Goal: Information Seeking & Learning: Learn about a topic

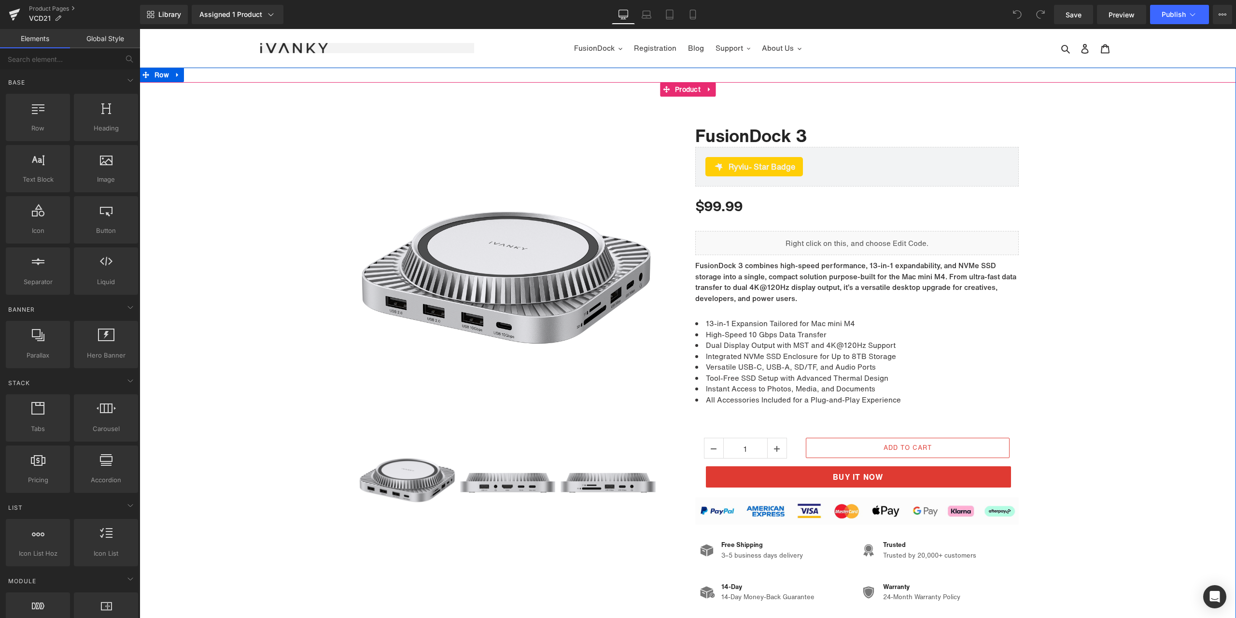
drag, startPoint x: 1067, startPoint y: 395, endPoint x: 1045, endPoint y: 393, distance: 22.4
click at [1067, 395] on div "Sale Off (P) Image ‹" at bounding box center [688, 357] width 1097 height 503
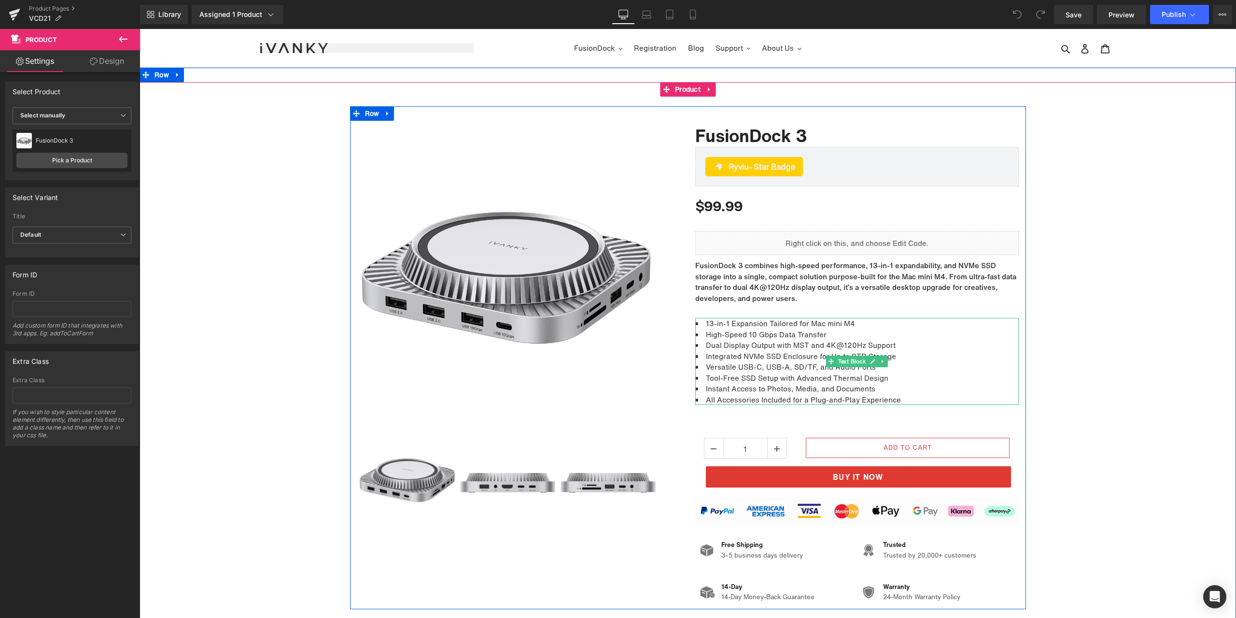
click at [839, 344] on li "Dual Display Output with MST and 4K@120Hz Support" at bounding box center [856, 344] width 323 height 11
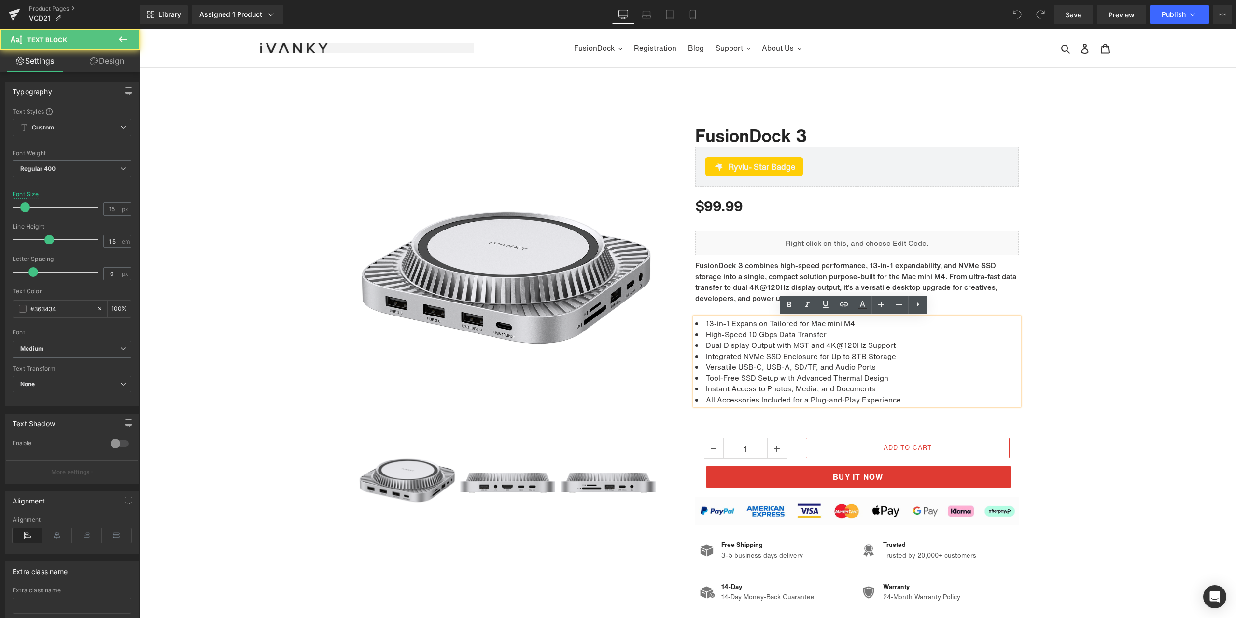
click at [849, 345] on li "Dual Display Output with MST and 4K@120Hz Support" at bounding box center [856, 344] width 323 height 11
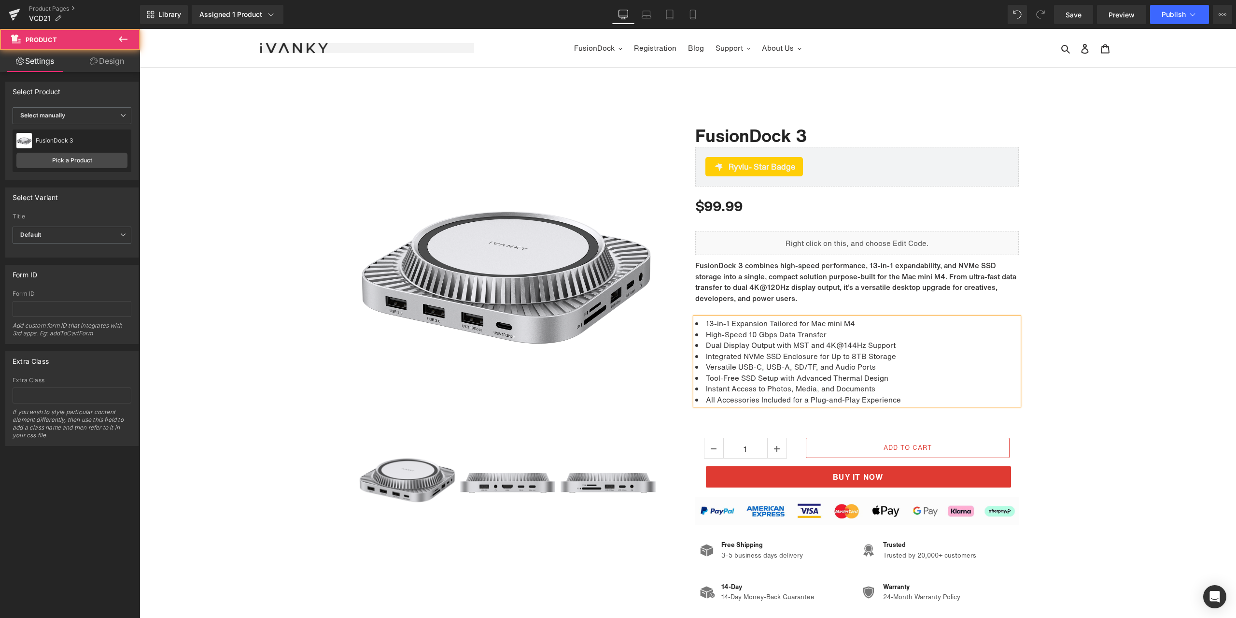
click at [1087, 336] on div "Sale Off (P) Image ‹" at bounding box center [688, 357] width 1097 height 503
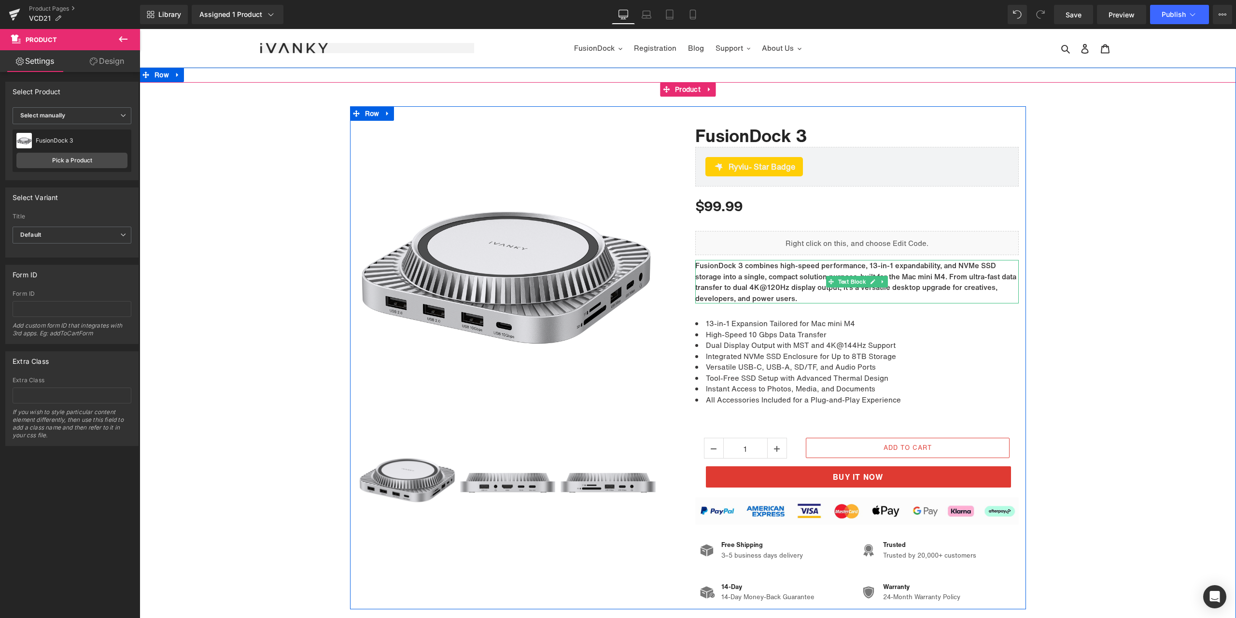
click at [776, 289] on p "FusionDock 3 combines high-speed performance, 13-in-1 expandability, and NVMe S…" at bounding box center [856, 281] width 323 height 43
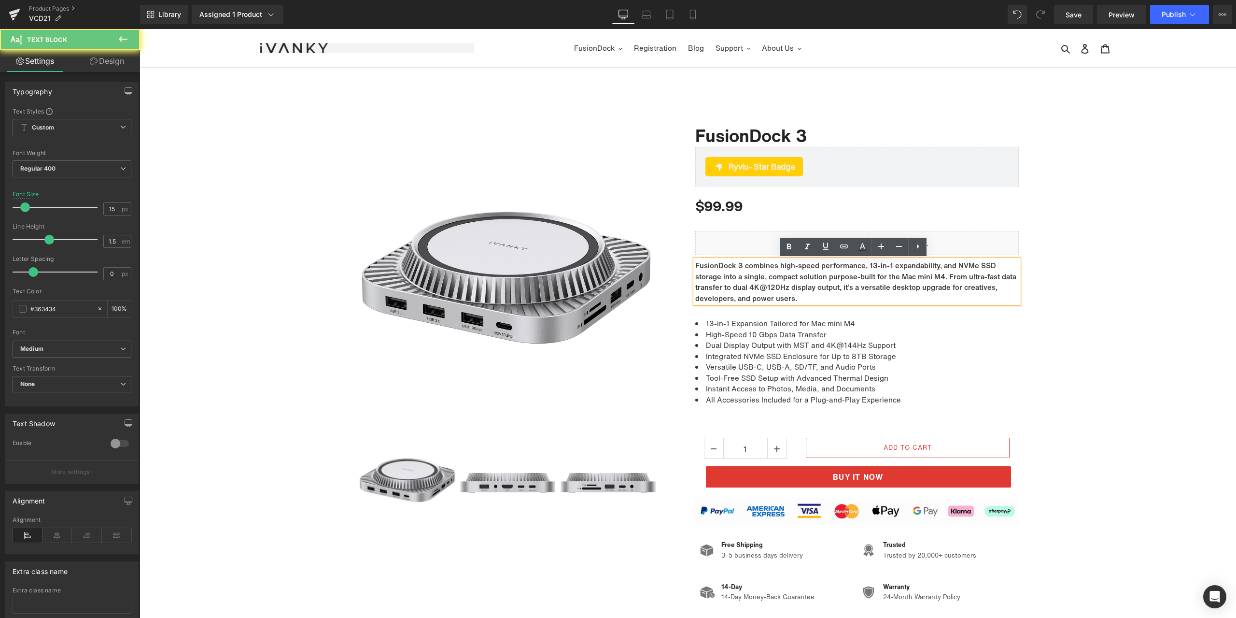
click at [776, 288] on p "FusionDock 3 combines high-speed performance, 13-in-1 expandability, and NVMe S…" at bounding box center [856, 281] width 323 height 43
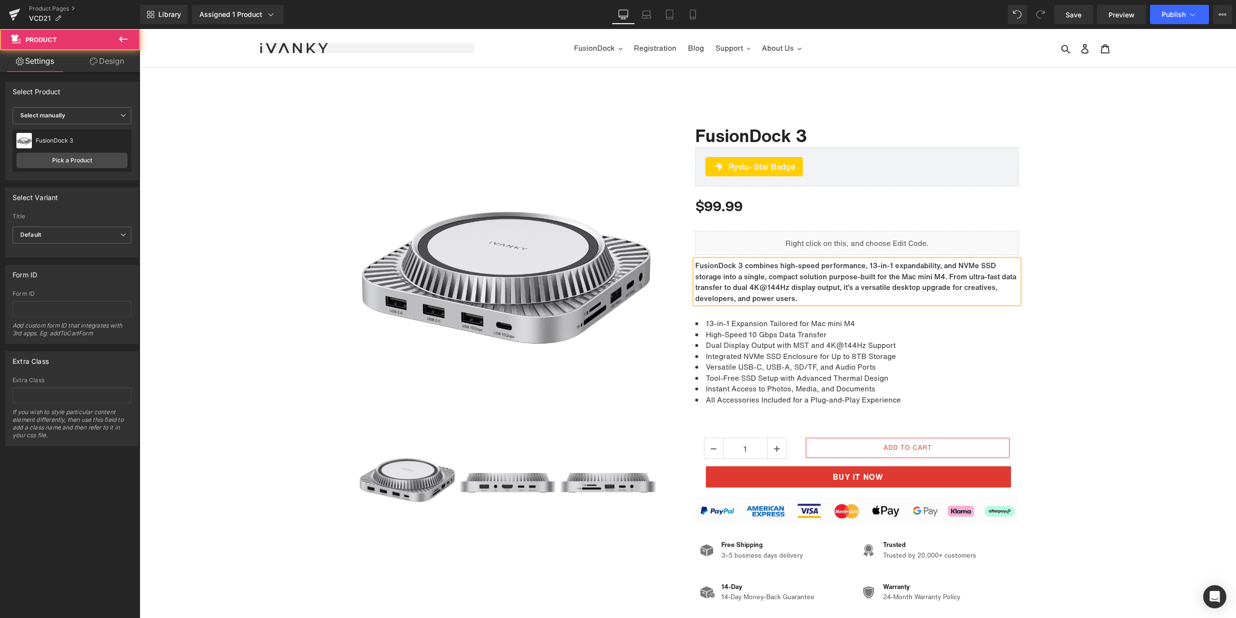
click at [1080, 314] on div "Sale Off (P) Image ‹" at bounding box center [688, 357] width 1097 height 503
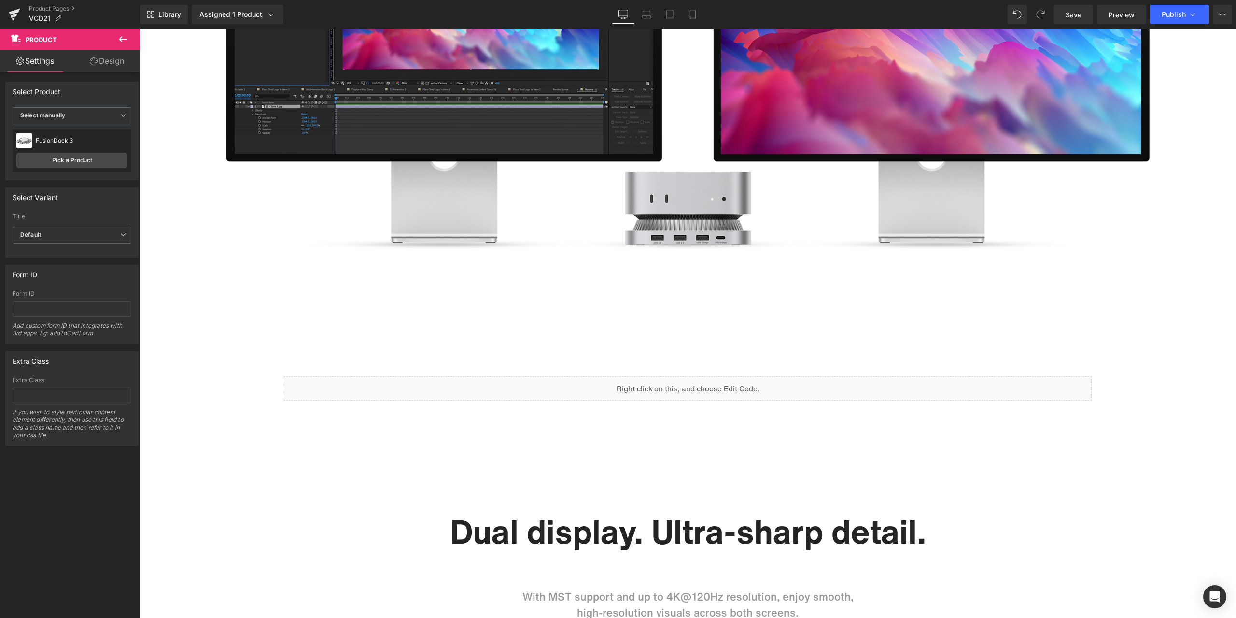
scroll to position [1207, 0]
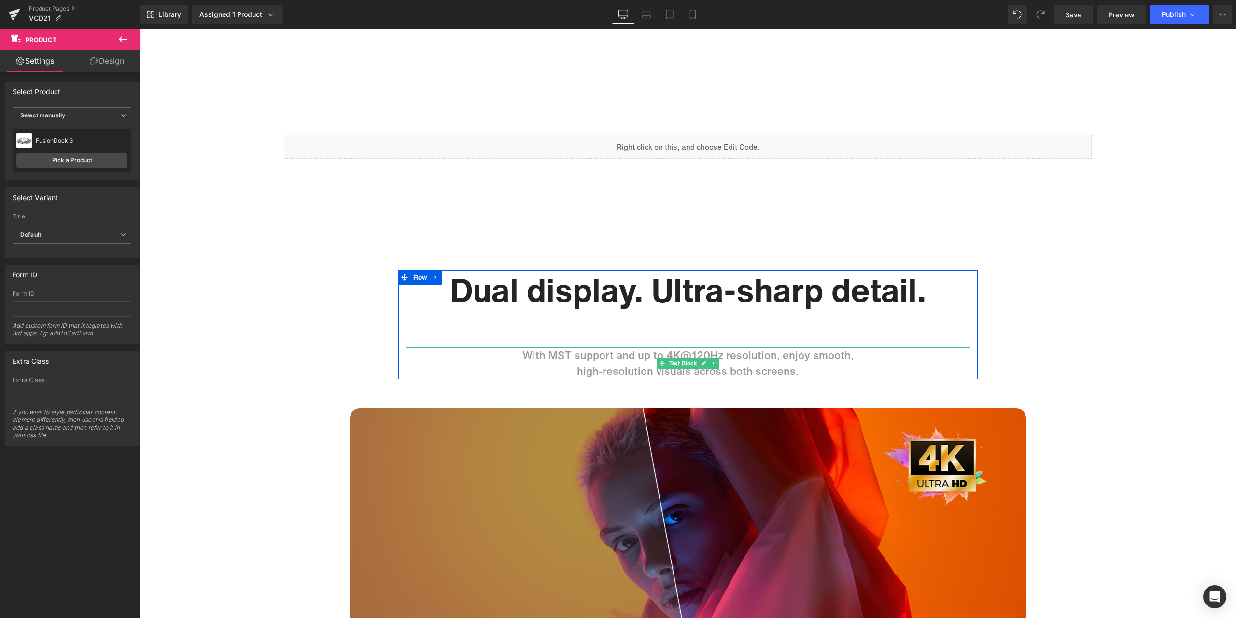
click at [760, 351] on p "With MST support and up to 4K@120Hz resolution, enjoy smooth," at bounding box center [688, 355] width 565 height 16
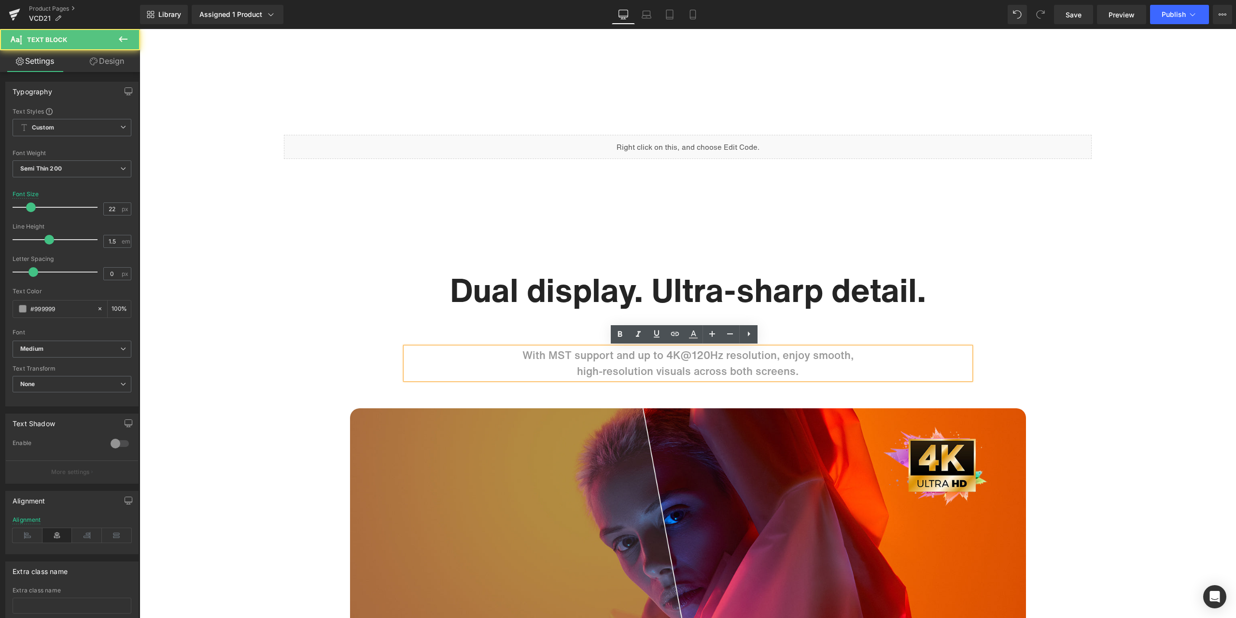
click at [701, 352] on p "With MST support and up to 4K@120Hz resolution, enjoy smooth," at bounding box center [688, 355] width 565 height 16
click at [703, 350] on p "With MST support and up to 4K@120Hz resolution, enjoy smooth," at bounding box center [688, 355] width 565 height 16
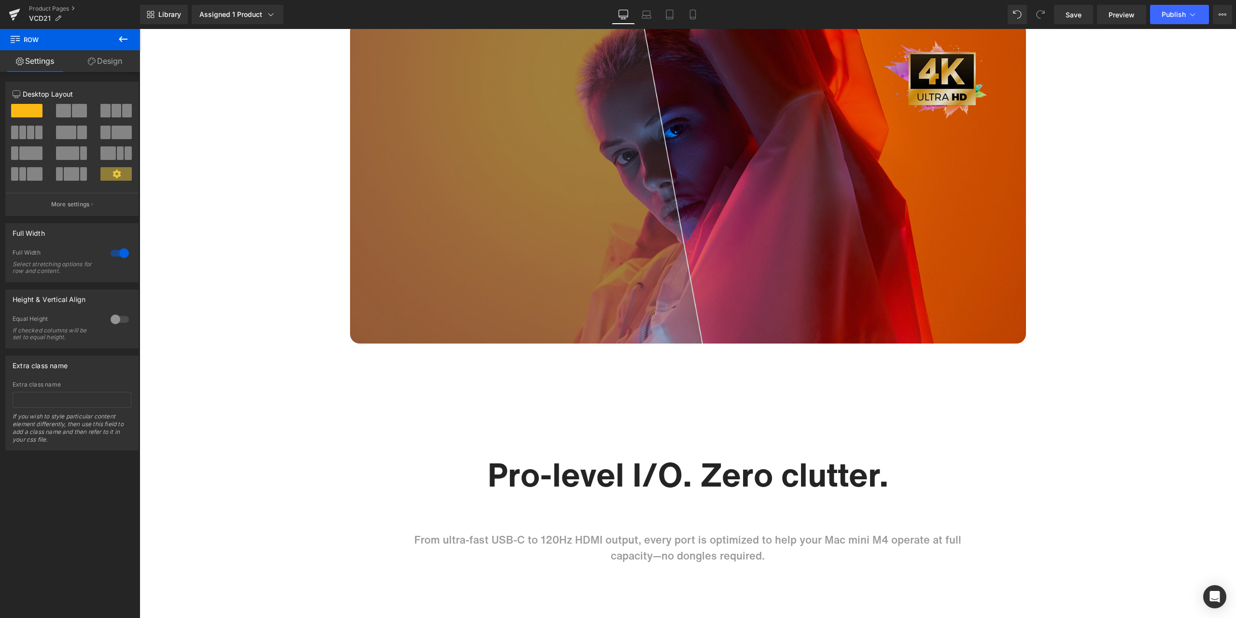
scroll to position [1786, 0]
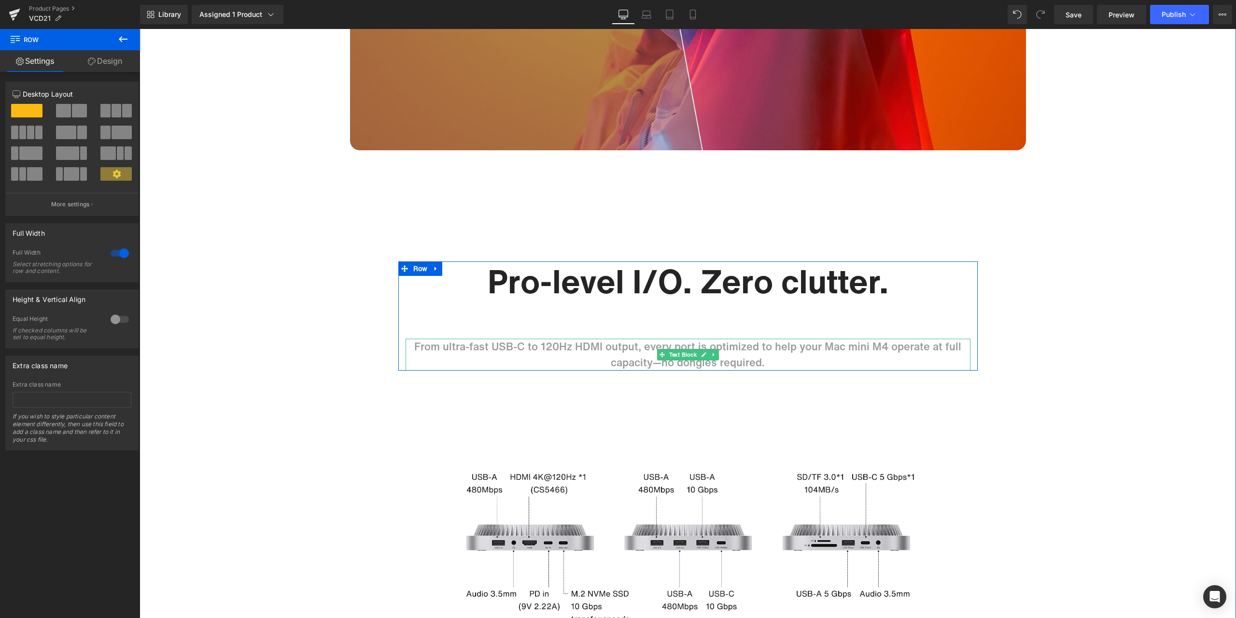
click at [562, 345] on p "From ultra-fast USB-C to 120Hz HDMI output, every port is optimized to help you…" at bounding box center [688, 354] width 565 height 32
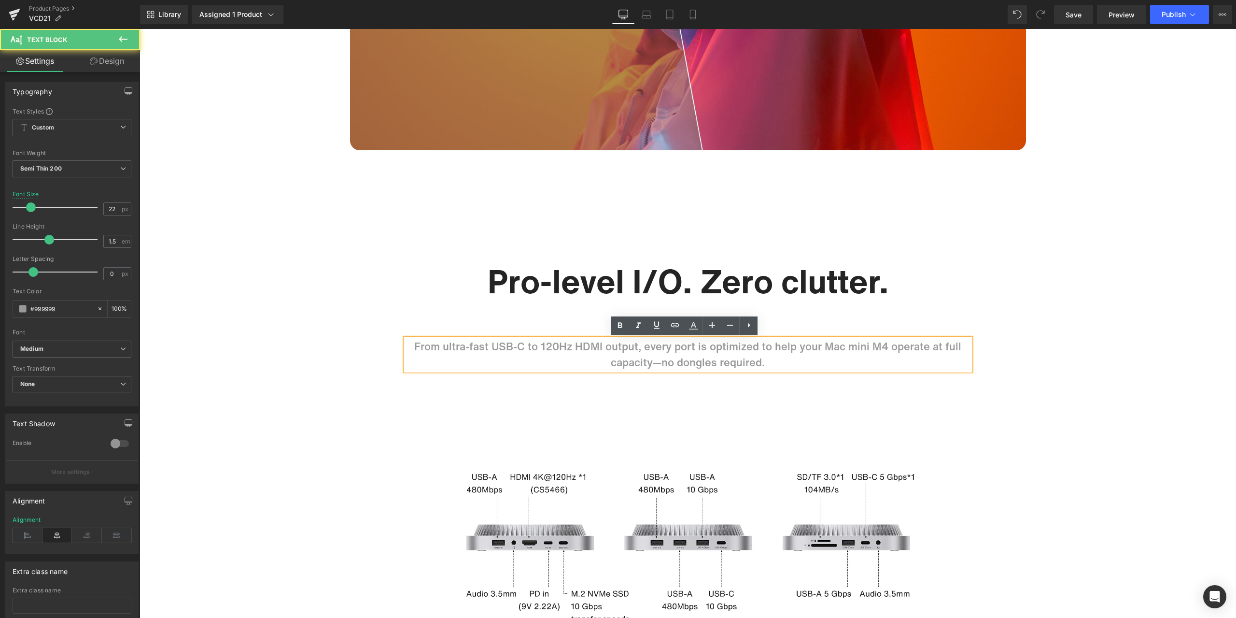
click at [567, 345] on p "From ultra-fast USB-C to 120Hz HDMI output, every port is optimized to help you…" at bounding box center [688, 354] width 565 height 32
click at [556, 346] on p "From ultra-fast USB-C to 120Hz HDMI output, every port is optimized to help you…" at bounding box center [688, 354] width 565 height 32
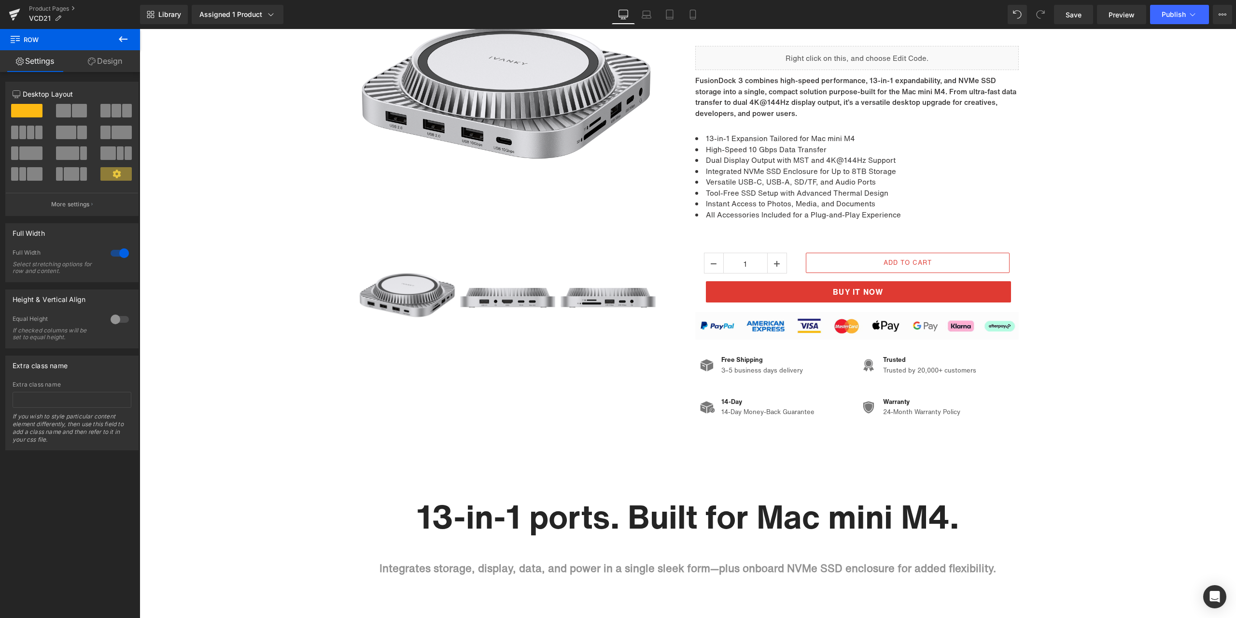
scroll to position [0, 0]
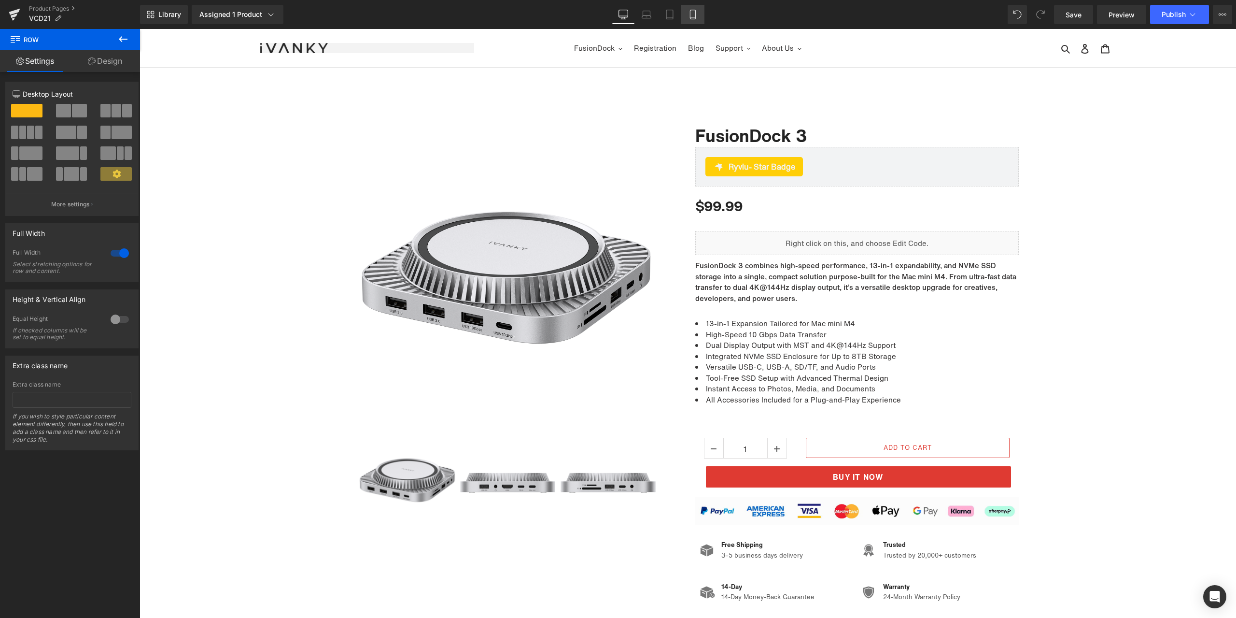
drag, startPoint x: 697, startPoint y: 13, endPoint x: 148, endPoint y: 114, distance: 557.7
click at [697, 13] on icon at bounding box center [693, 15] width 10 height 10
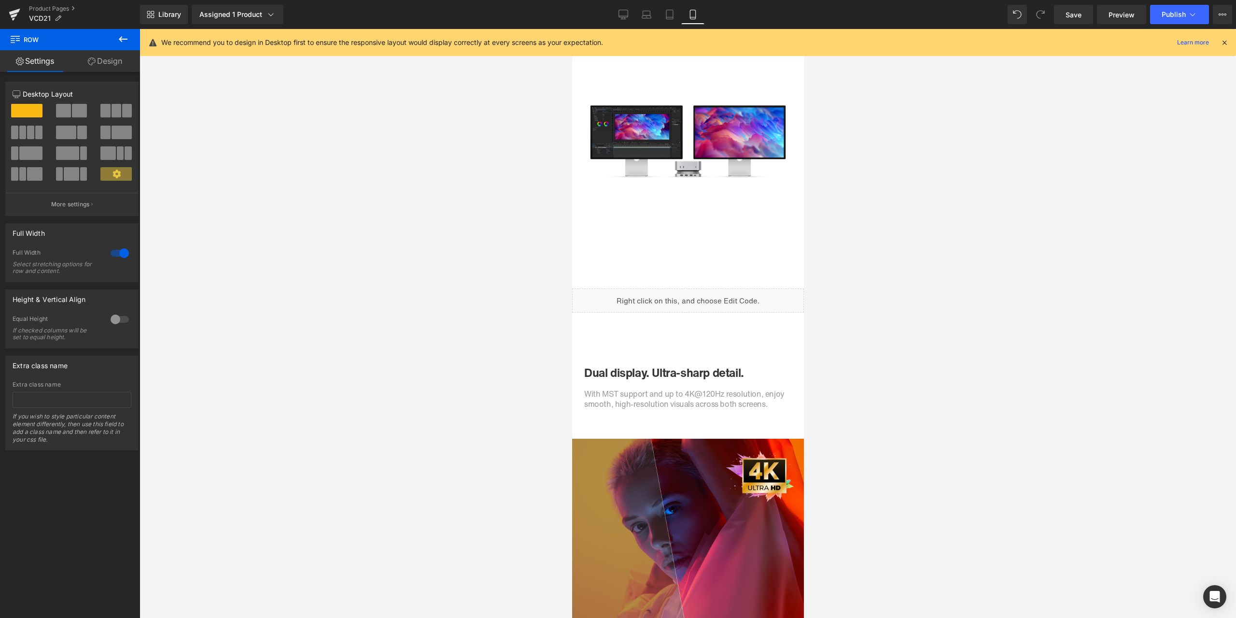
scroll to position [1062, 0]
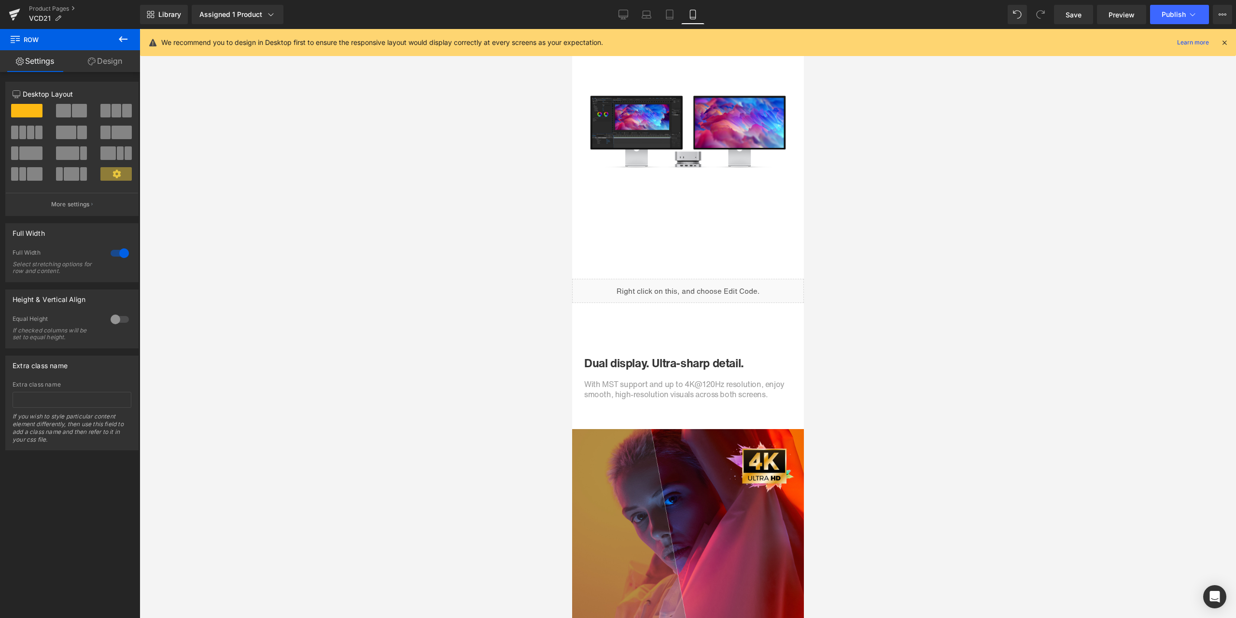
click at [714, 384] on div "With MST support and up to 4K@120Hz resolution, enjoy smooth, high-resolution v…" at bounding box center [687, 390] width 217 height 20
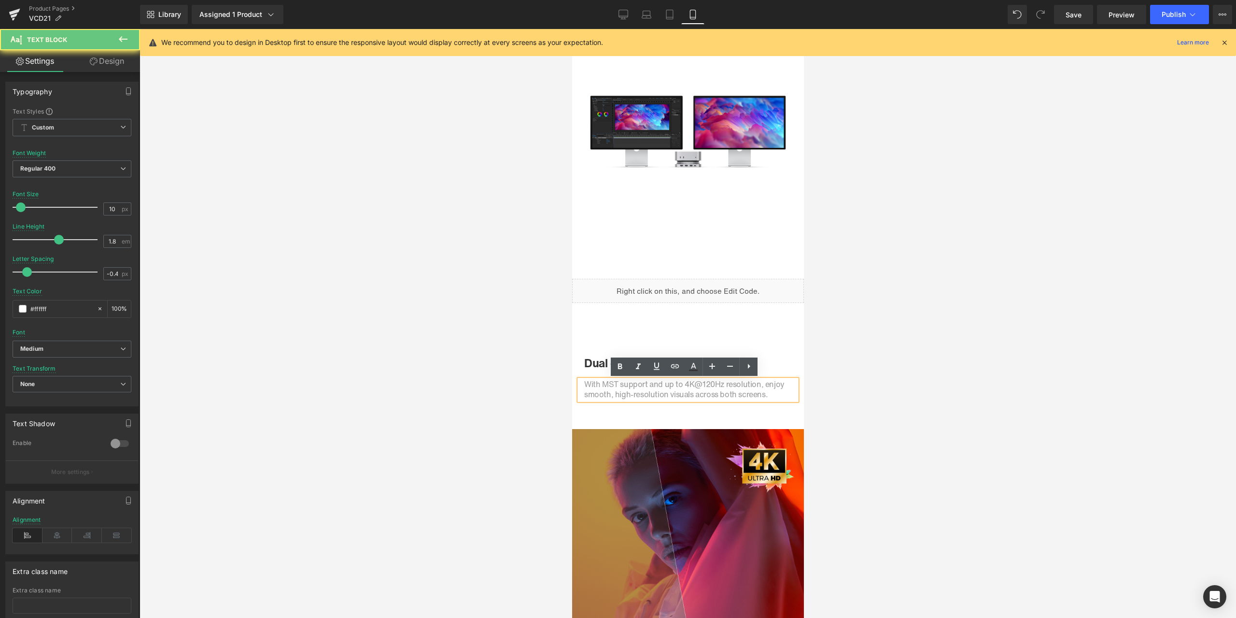
click at [709, 384] on span "With MST support and up to 4K@120Hz resolution, enjoy smooth, high-resolution v…" at bounding box center [684, 389] width 200 height 22
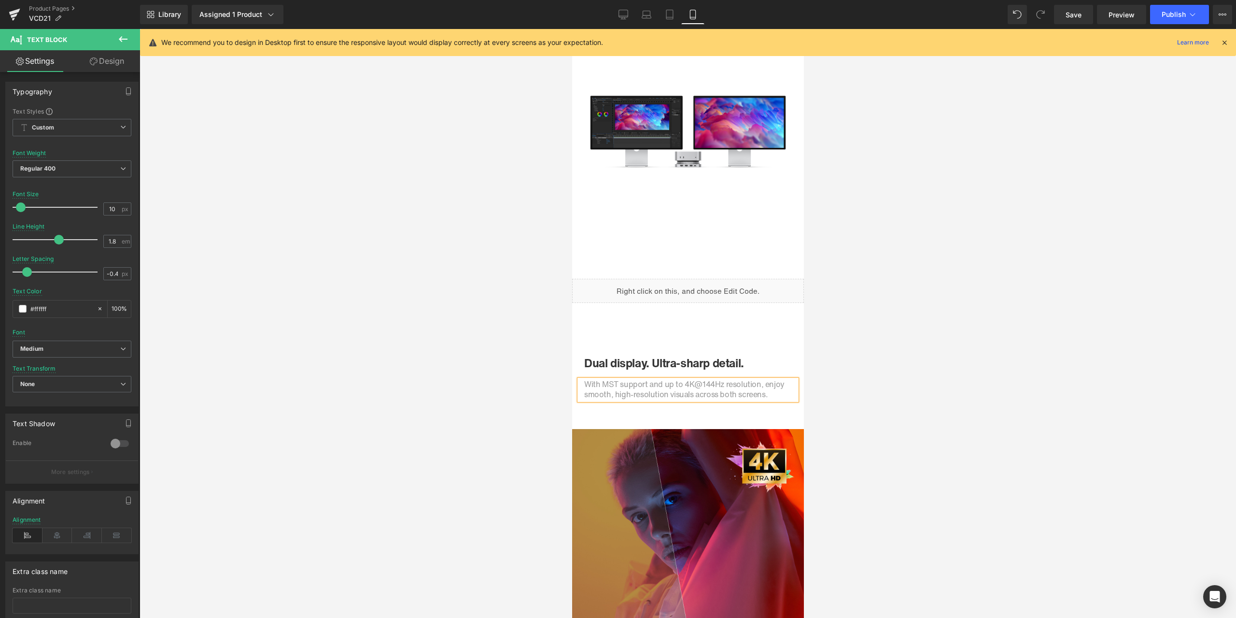
click at [826, 355] on div at bounding box center [688, 323] width 1097 height 589
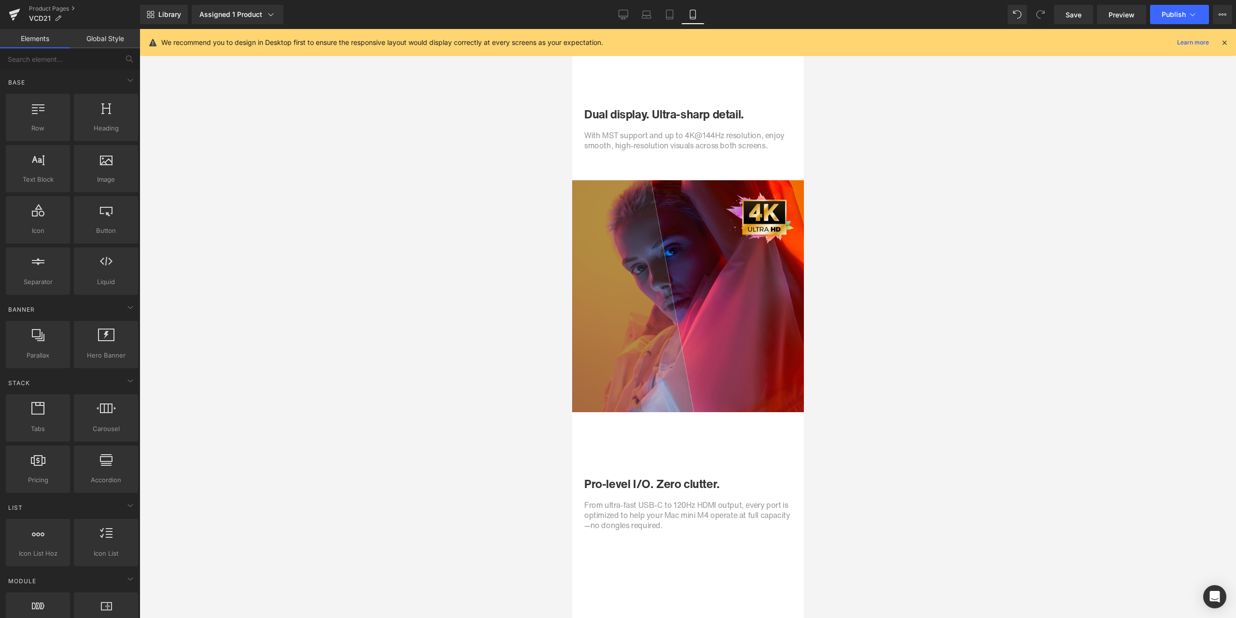
scroll to position [1400, 0]
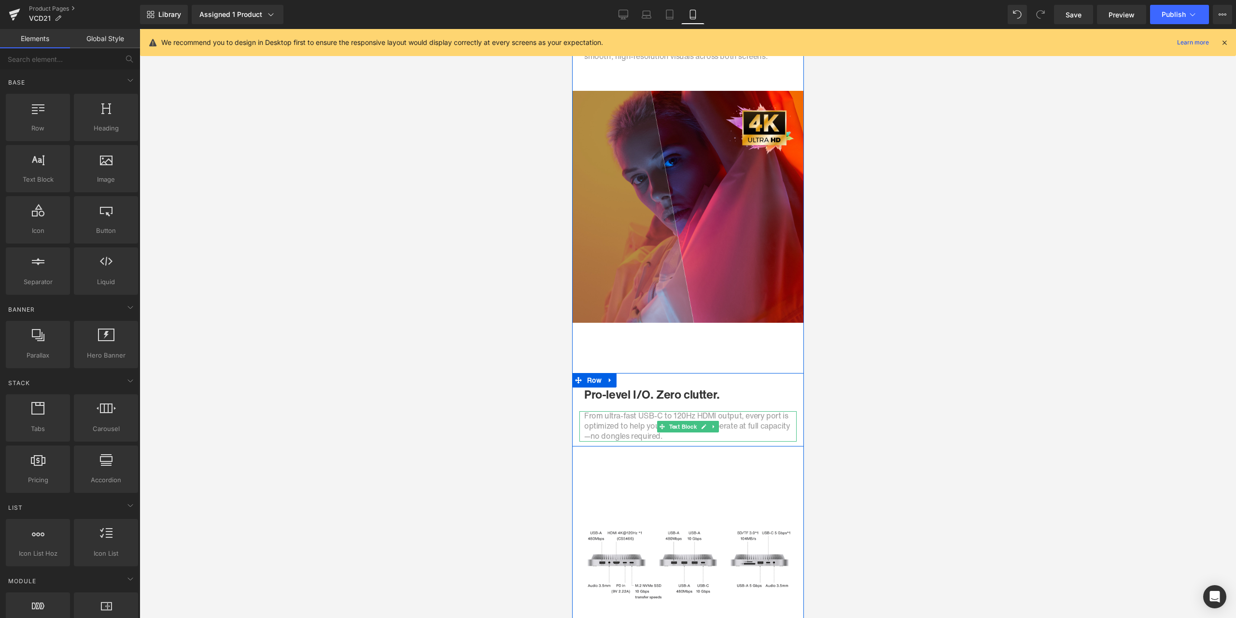
click at [673, 413] on div at bounding box center [687, 412] width 217 height 2
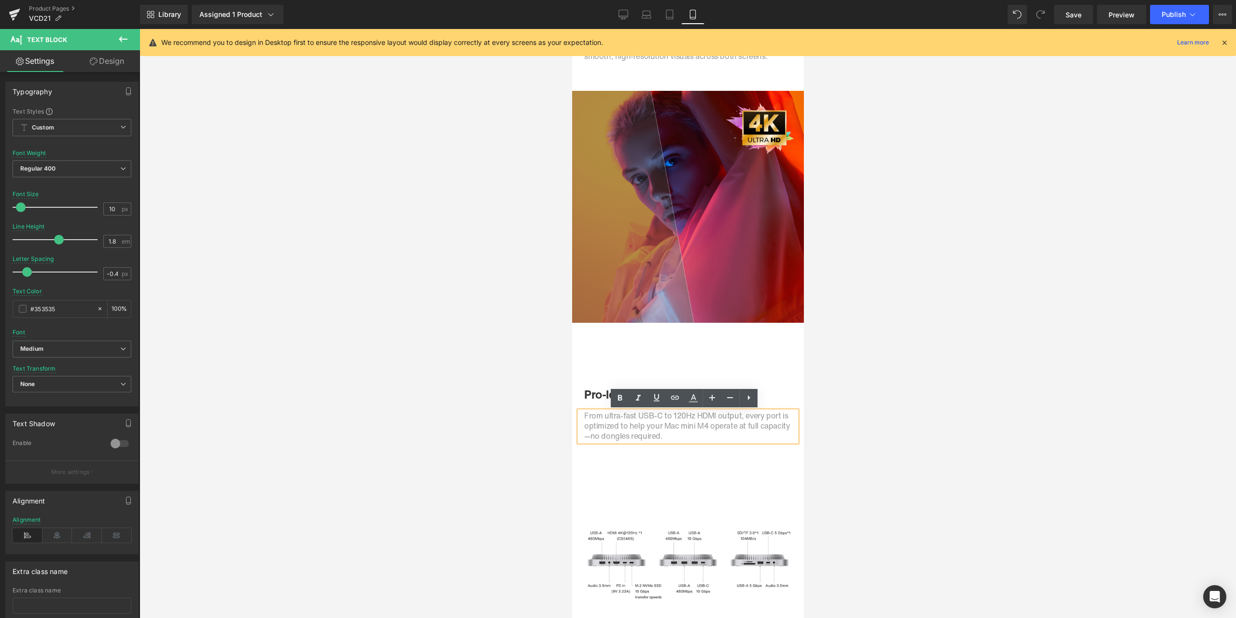
click at [679, 416] on span "From ultra-fast USB-C to 120Hz HDMI output, every port is optimized to help you…" at bounding box center [687, 425] width 206 height 32
click at [945, 381] on div at bounding box center [688, 323] width 1097 height 589
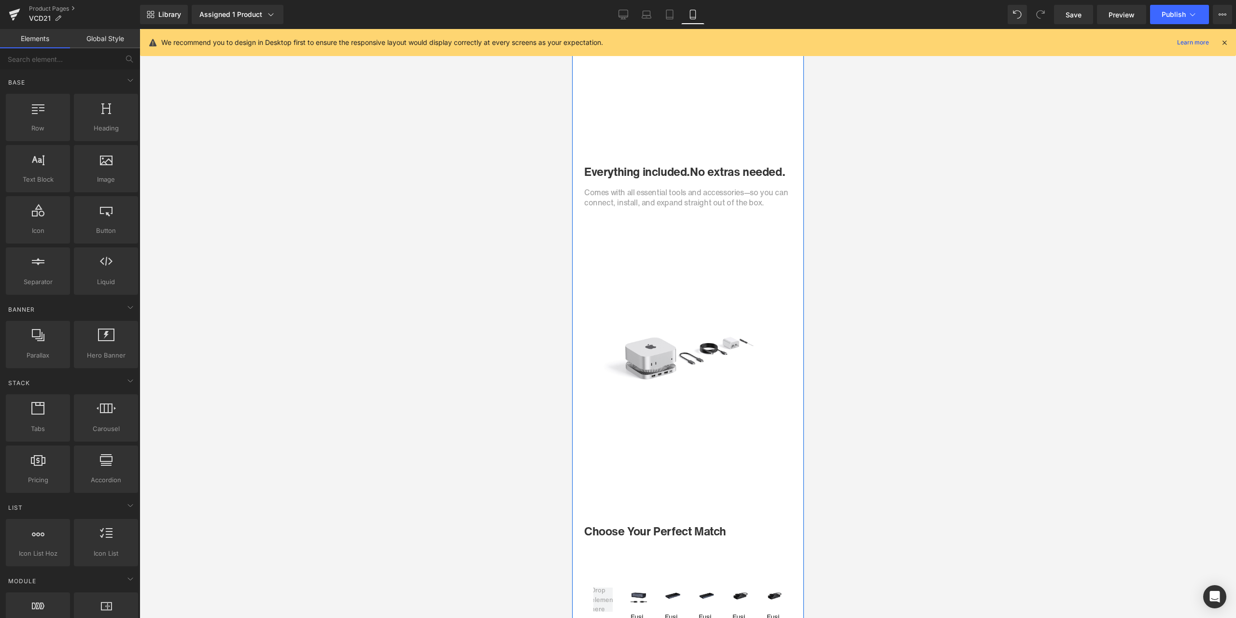
scroll to position [4008, 0]
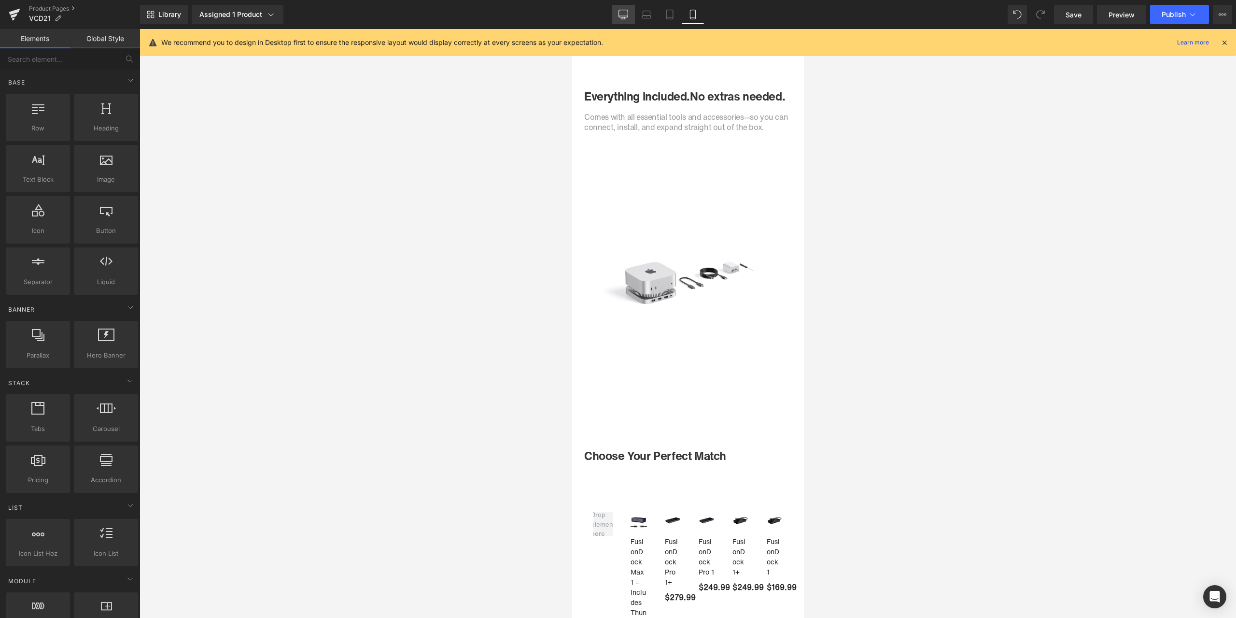
click at [621, 11] on icon at bounding box center [624, 15] width 10 height 10
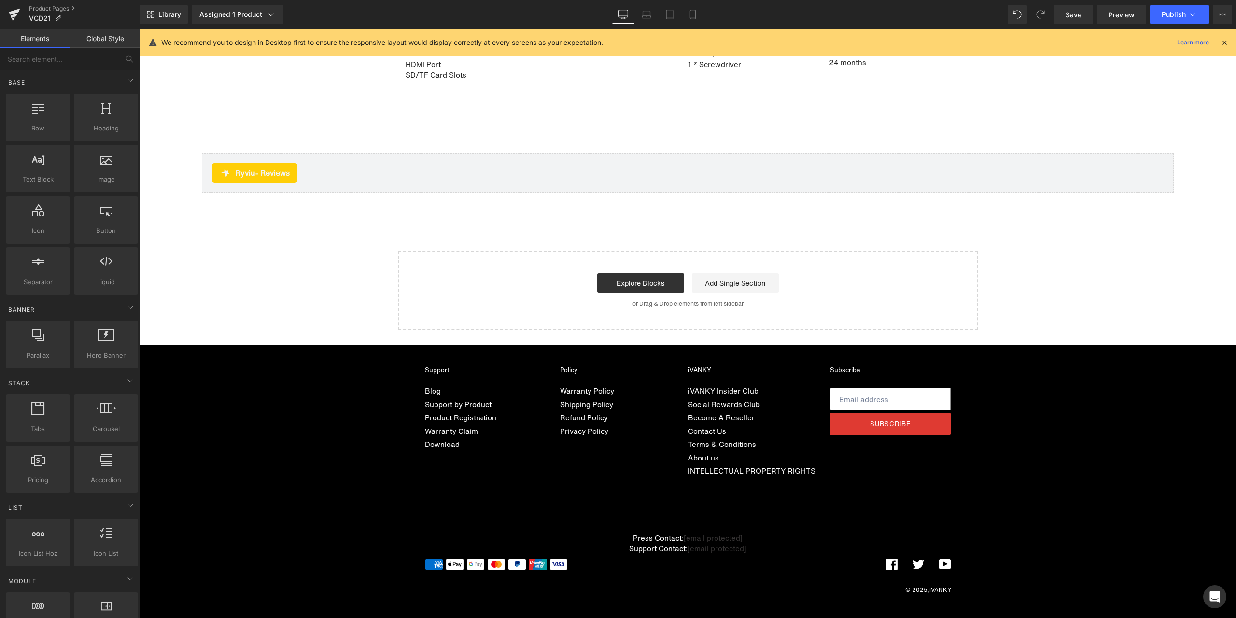
scroll to position [6893, 0]
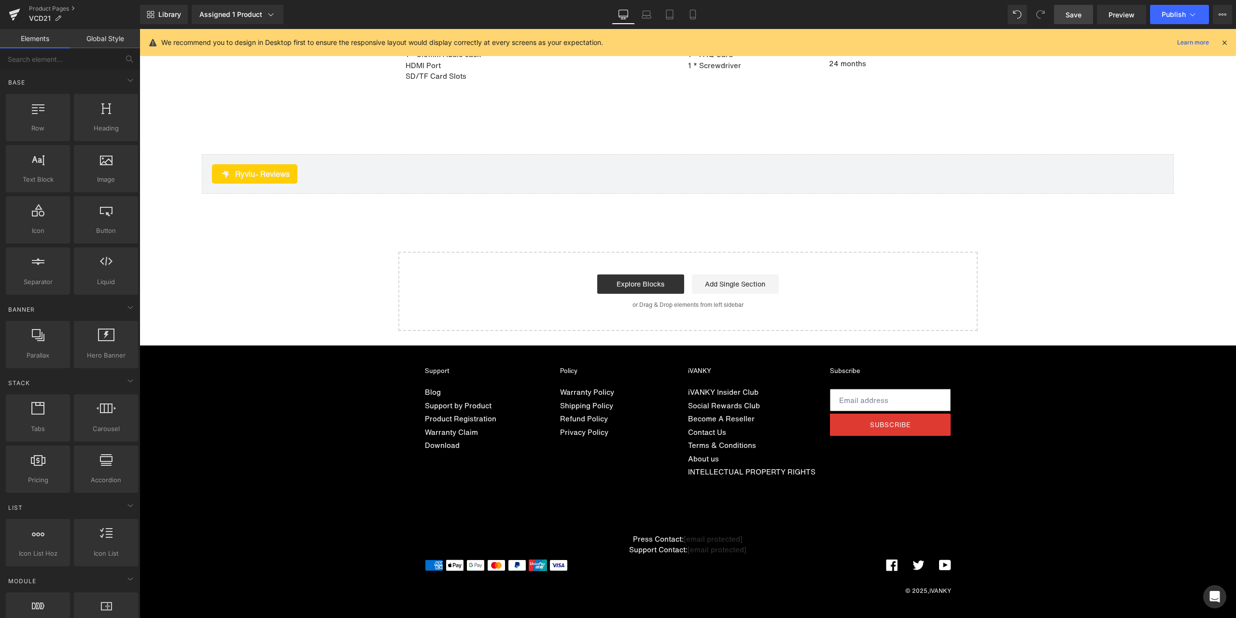
click at [1077, 12] on span "Save" at bounding box center [1074, 15] width 16 height 10
